Goal: Task Accomplishment & Management: Complete application form

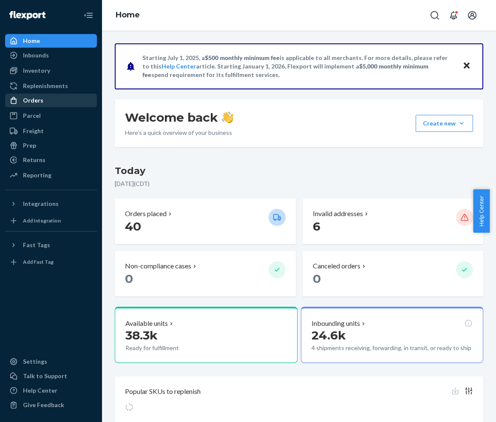
click at [47, 101] on div "Orders" at bounding box center [51, 100] width 90 height 12
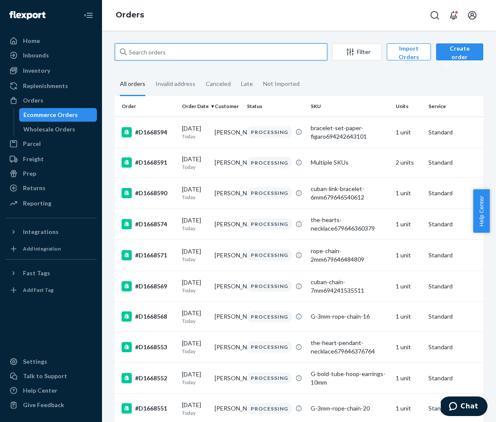
click at [169, 53] on input "text" at bounding box center [221, 51] width 213 height 17
paste input "#D1657006"
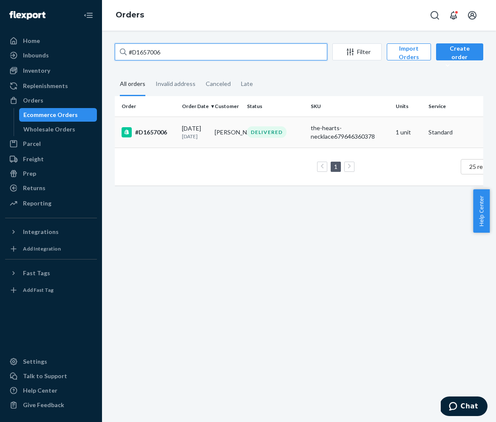
type input "#D1657006"
click at [168, 137] on div "#D1657006" at bounding box center [149, 132] width 54 height 10
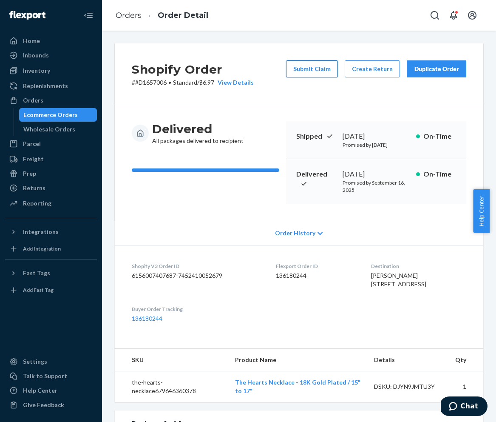
click at [318, 76] on button "Submit Claim" at bounding box center [312, 68] width 52 height 17
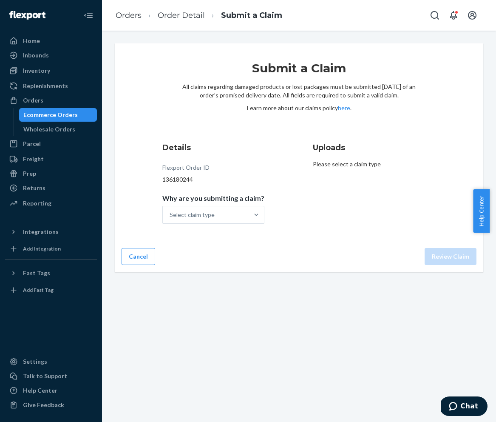
click at [237, 229] on div "Submit a Claim All claims regarding damaged products or lost packages must be s…" at bounding box center [299, 142] width 369 height 198
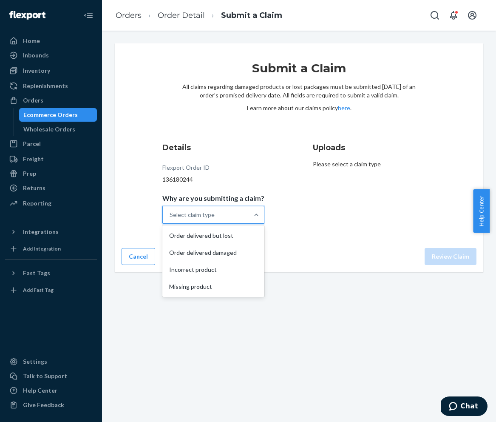
drag, startPoint x: 235, startPoint y: 219, endPoint x: 234, endPoint y: 224, distance: 5.2
click at [234, 224] on div "Details Flexport Order ID 136180244 Why are you submitting a claim? option Orde…" at bounding box center [223, 183] width 123 height 92
click at [228, 273] on div "Incorrect product" at bounding box center [213, 269] width 99 height 17
click at [170, 219] on input "Why are you submitting a claim? option Incorrect product focused, 3 of 4. 4 res…" at bounding box center [170, 214] width 1 height 9
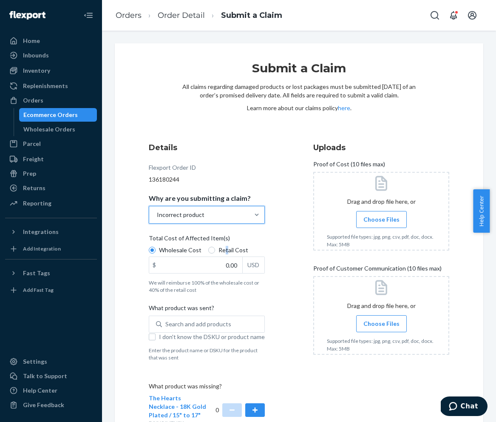
click at [226, 252] on span "Retail Cost" at bounding box center [234, 250] width 30 height 9
click at [226, 253] on span "Retail Cost" at bounding box center [234, 250] width 30 height 9
click at [215, 253] on input "Retail Cost" at bounding box center [211, 250] width 7 height 7
radio input "true"
radio input "false"
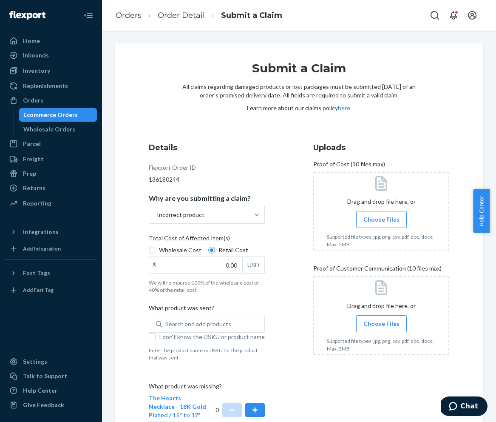
click at [378, 323] on span "Choose Files" at bounding box center [382, 323] width 36 height 9
click at [381, 323] on input "Choose Files" at bounding box center [381, 323] width 0 height 9
click at [374, 324] on span "Choose Files" at bounding box center [382, 323] width 36 height 9
click at [381, 324] on input "Choose Files" at bounding box center [381, 323] width 0 height 9
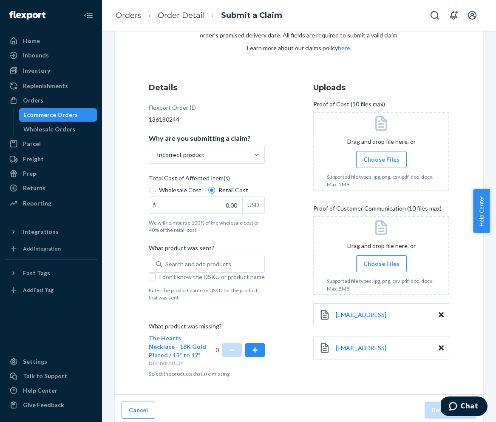
scroll to position [64, 0]
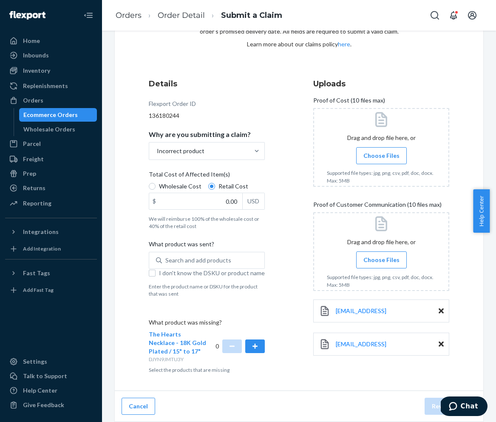
click at [370, 151] on span "Choose Files" at bounding box center [382, 155] width 36 height 9
click at [381, 151] on input "Choose Files" at bounding box center [381, 155] width 0 height 9
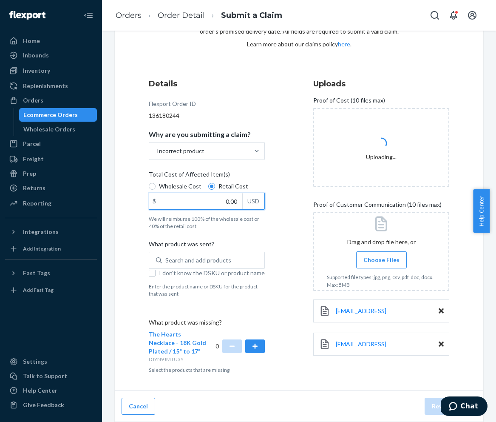
click at [222, 202] on input "0.00" at bounding box center [195, 201] width 93 height 16
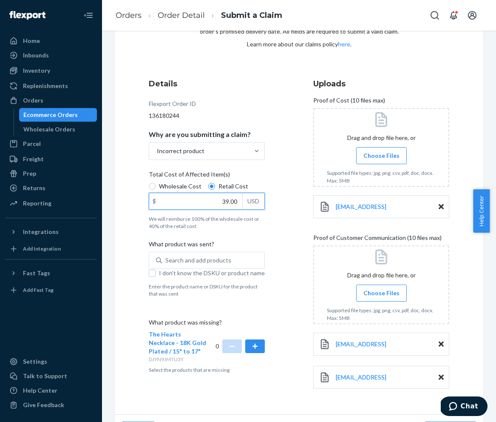
type input "39.00"
click at [262, 87] on div "Details Flexport Order ID 136180244 Why are you submitting a claim? Incorrect p…" at bounding box center [217, 237] width 137 height 329
click at [162, 276] on span "I don't know the DSKU or product name" at bounding box center [212, 273] width 106 height 9
click at [156, 276] on input "I don't know the DSKU or product name" at bounding box center [152, 273] width 7 height 7
checkbox input "true"
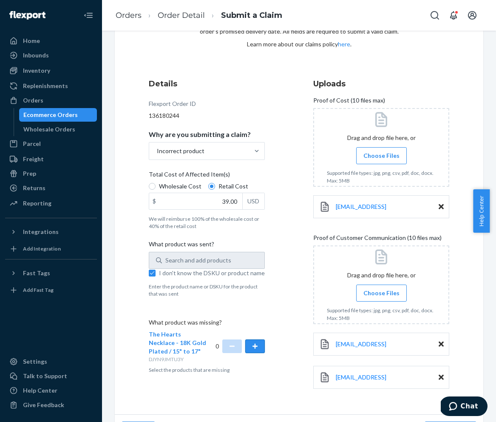
click at [261, 344] on button "button" at bounding box center [255, 346] width 20 height 14
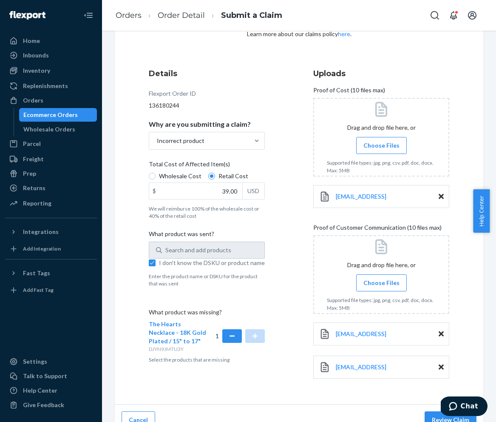
scroll to position [88, 0]
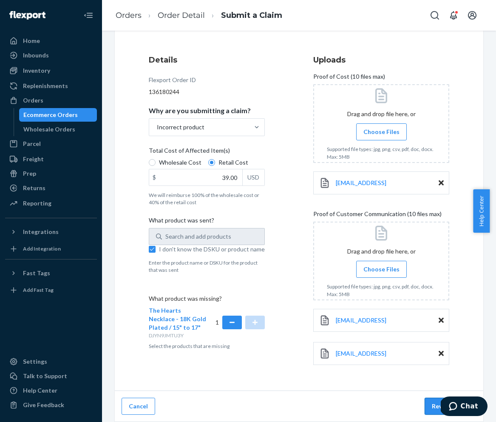
click at [435, 410] on button "Review Claim" at bounding box center [451, 406] width 52 height 17
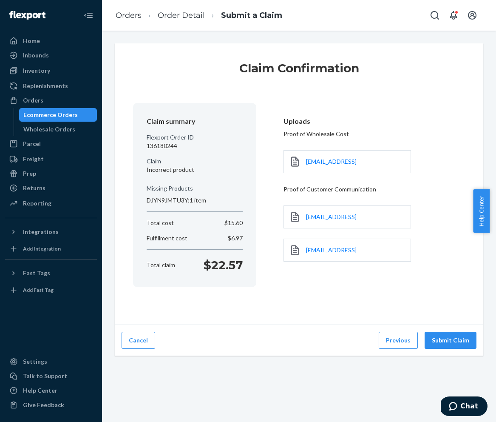
scroll to position [0, 0]
click at [435, 344] on button "Submit Claim" at bounding box center [451, 340] width 52 height 17
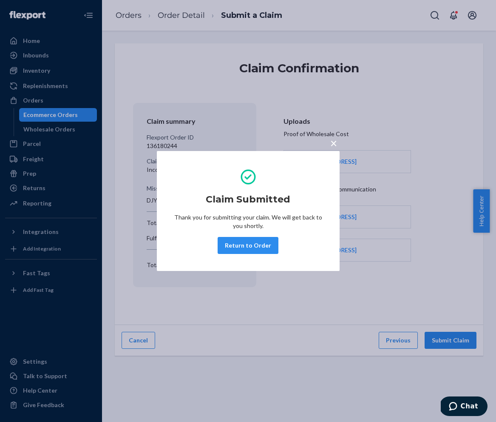
click at [330, 141] on span "×" at bounding box center [333, 143] width 7 height 14
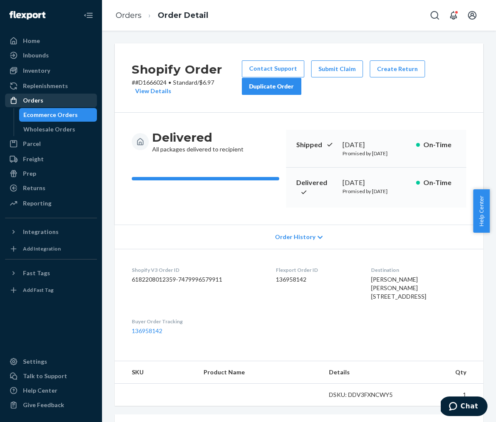
click at [33, 100] on div "Orders" at bounding box center [33, 100] width 20 height 9
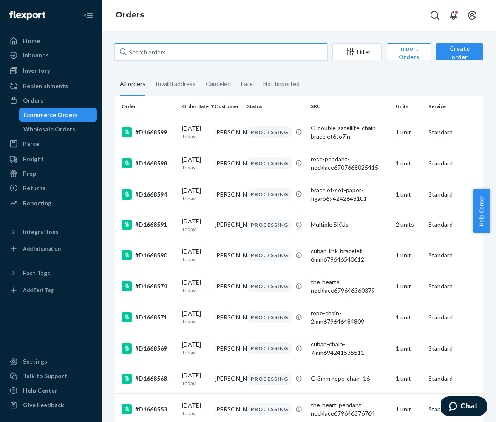
click at [171, 47] on input "text" at bounding box center [221, 51] width 213 height 17
paste input "#D1656599"
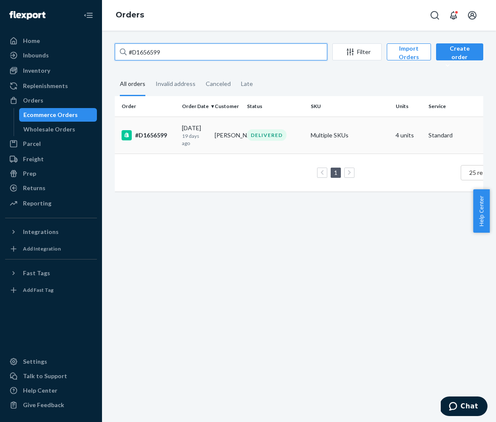
type input "#D1656599"
click at [179, 143] on td "[DATE] [DATE]" at bounding box center [195, 134] width 33 height 37
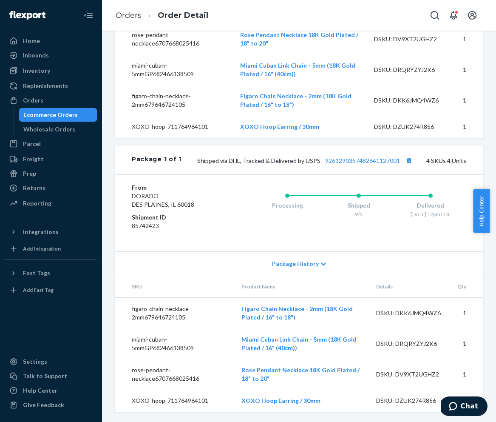
scroll to position [372, 0]
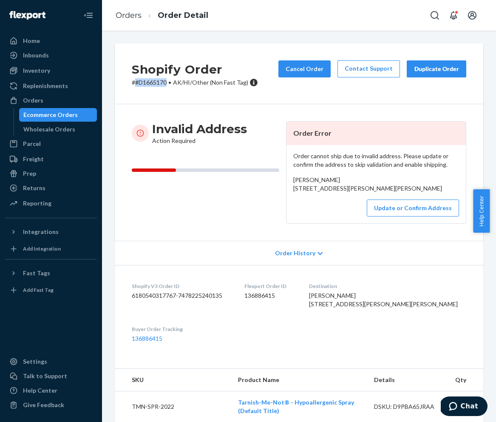
drag, startPoint x: 168, startPoint y: 81, endPoint x: 136, endPoint y: 83, distance: 32.4
click at [136, 83] on p "# #D1665170 • AK/HI/Other (Non Fast Tag)" at bounding box center [195, 82] width 126 height 9
copy p "#D1665170"
